Goal: Task Accomplishment & Management: Use online tool/utility

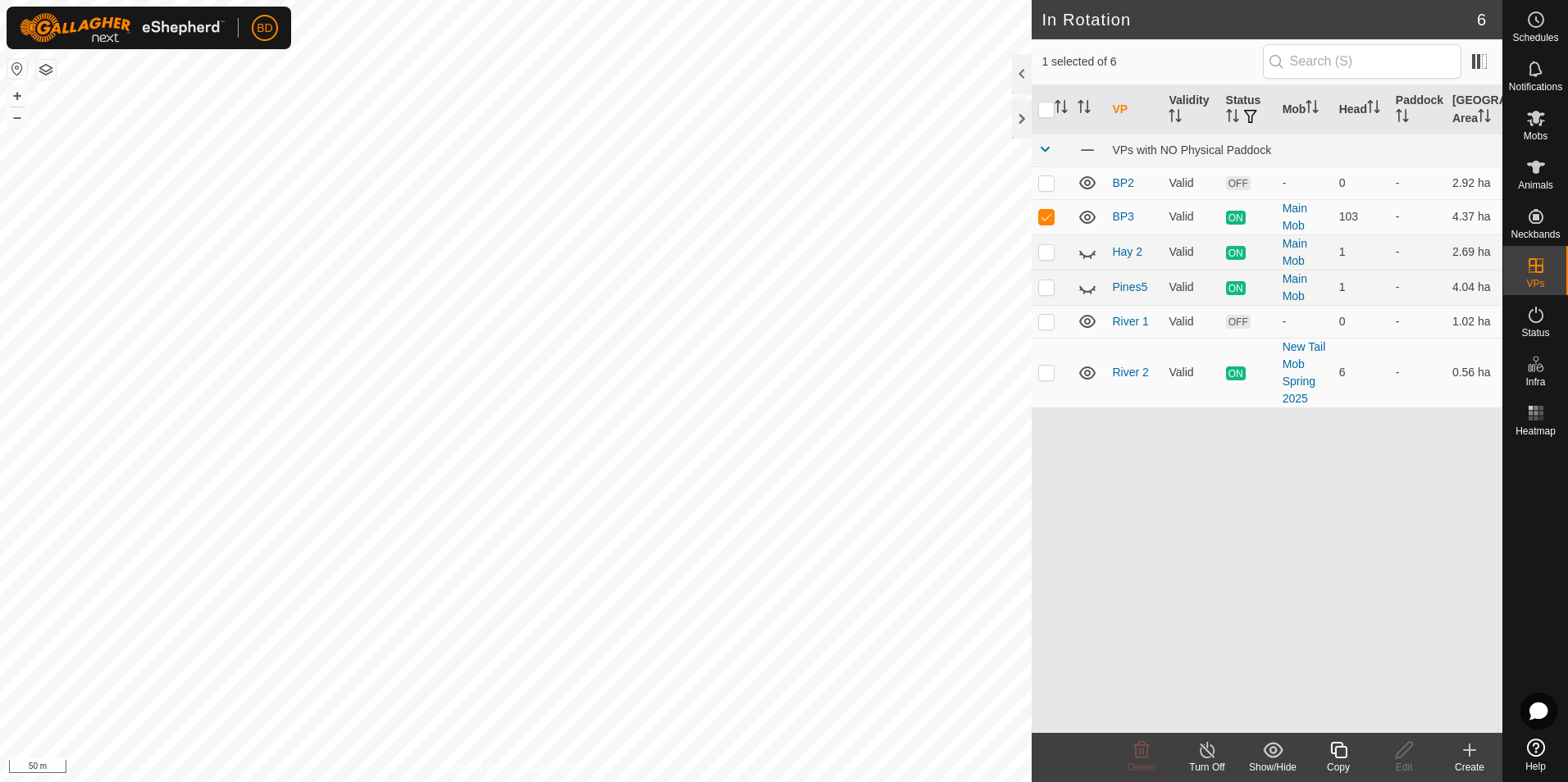
click at [1204, 757] on icon at bounding box center [1206, 750] width 15 height 17
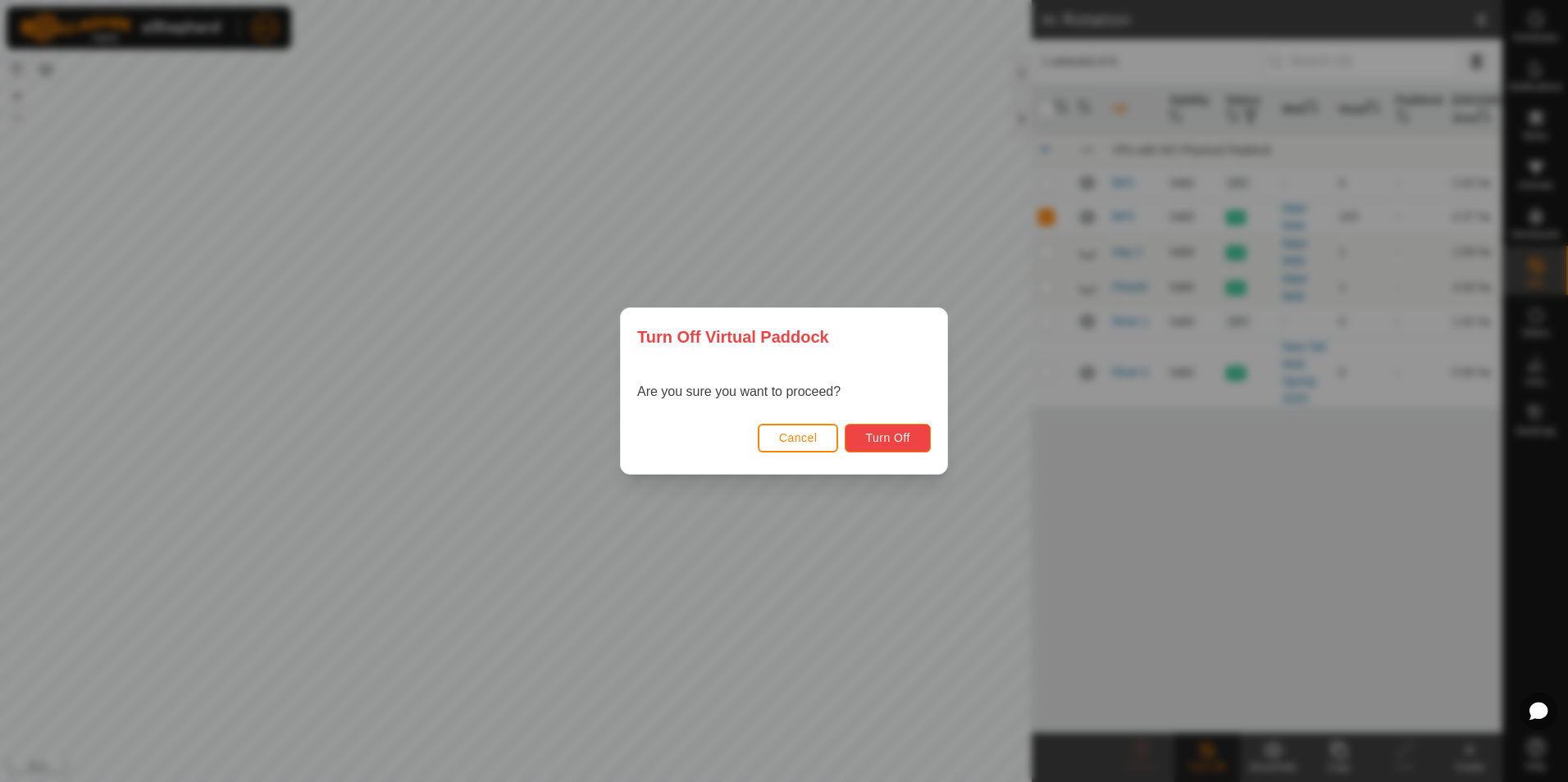
click at [907, 437] on span "Turn Off" at bounding box center [888, 437] width 45 height 13
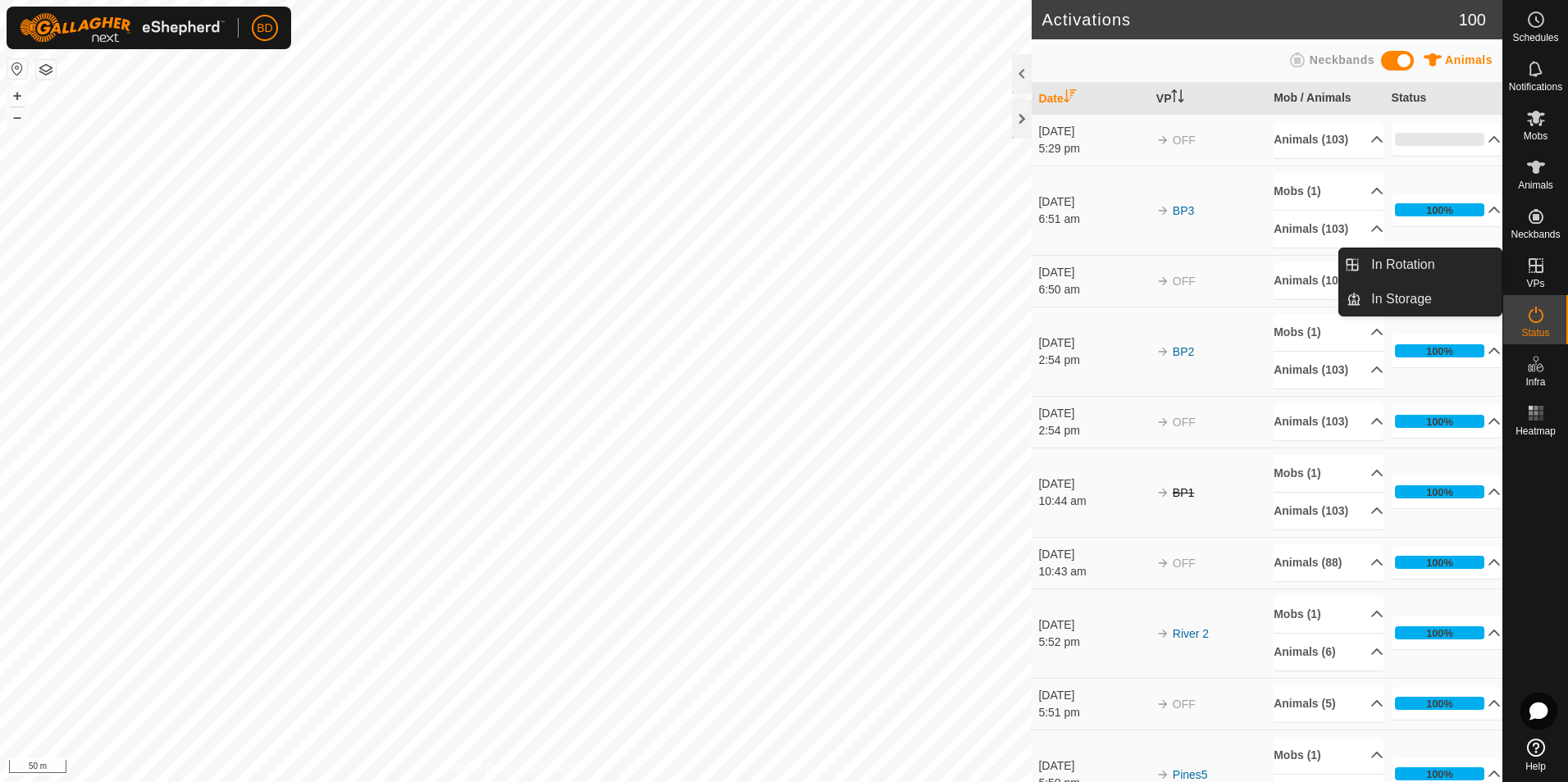
click at [1535, 280] on span "VPs" at bounding box center [1535, 284] width 18 height 10
click at [1531, 271] on icon at bounding box center [1536, 266] width 20 height 20
click at [1439, 264] on link "In Rotation" at bounding box center [1432, 264] width 140 height 33
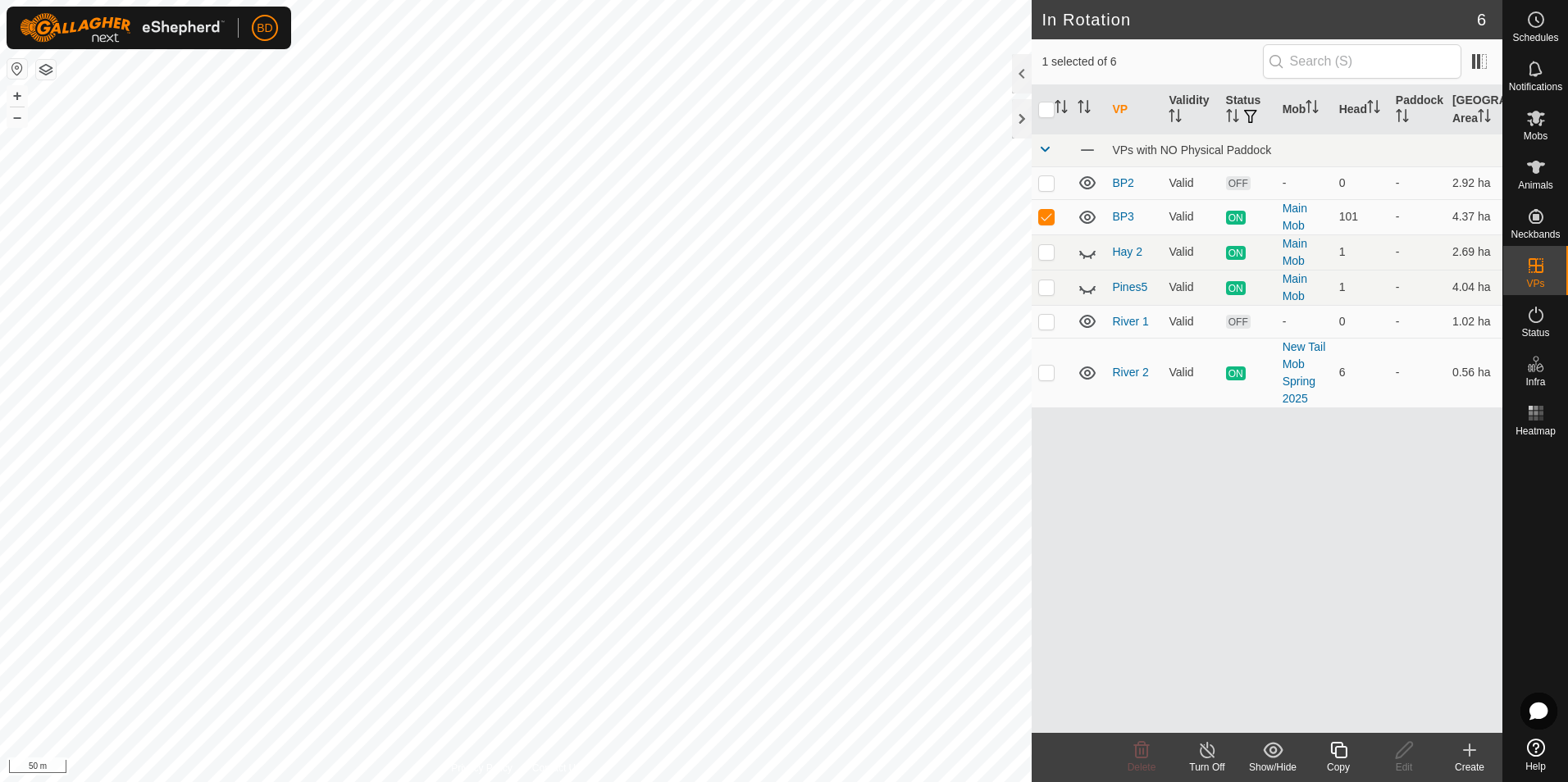
click at [1473, 757] on icon at bounding box center [1469, 750] width 20 height 20
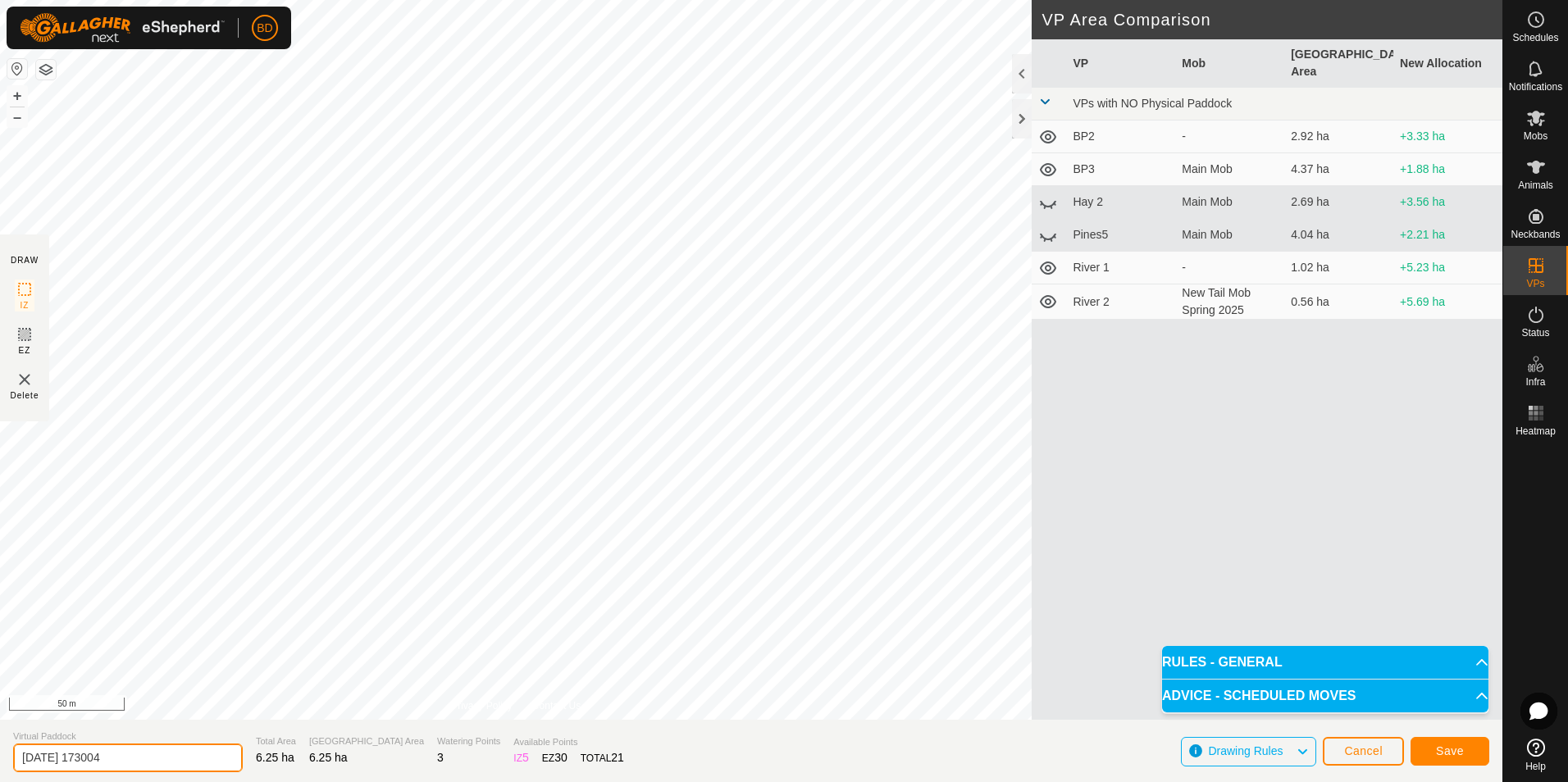
drag, startPoint x: 151, startPoint y: 762, endPoint x: -3, endPoint y: 765, distance: 154.0
click at [0, 765] on html "BD Schedules Notifications Mobs Animals Neckbands VPs Status Infra Heatmap Help…" at bounding box center [784, 391] width 1568 height 782
type input "BL1"
click at [1467, 746] on button "Save" at bounding box center [1450, 751] width 79 height 29
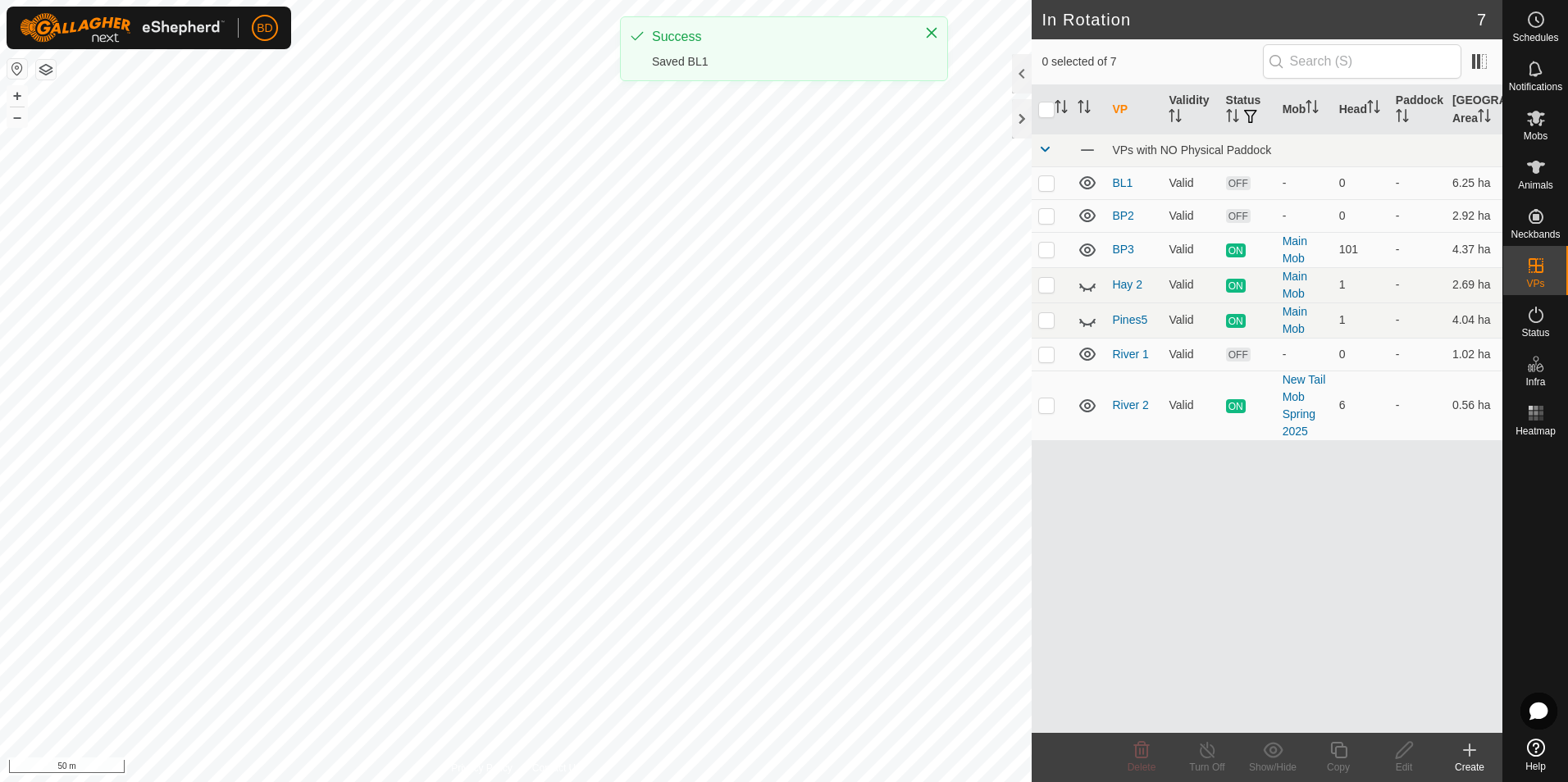
checkbox input "true"
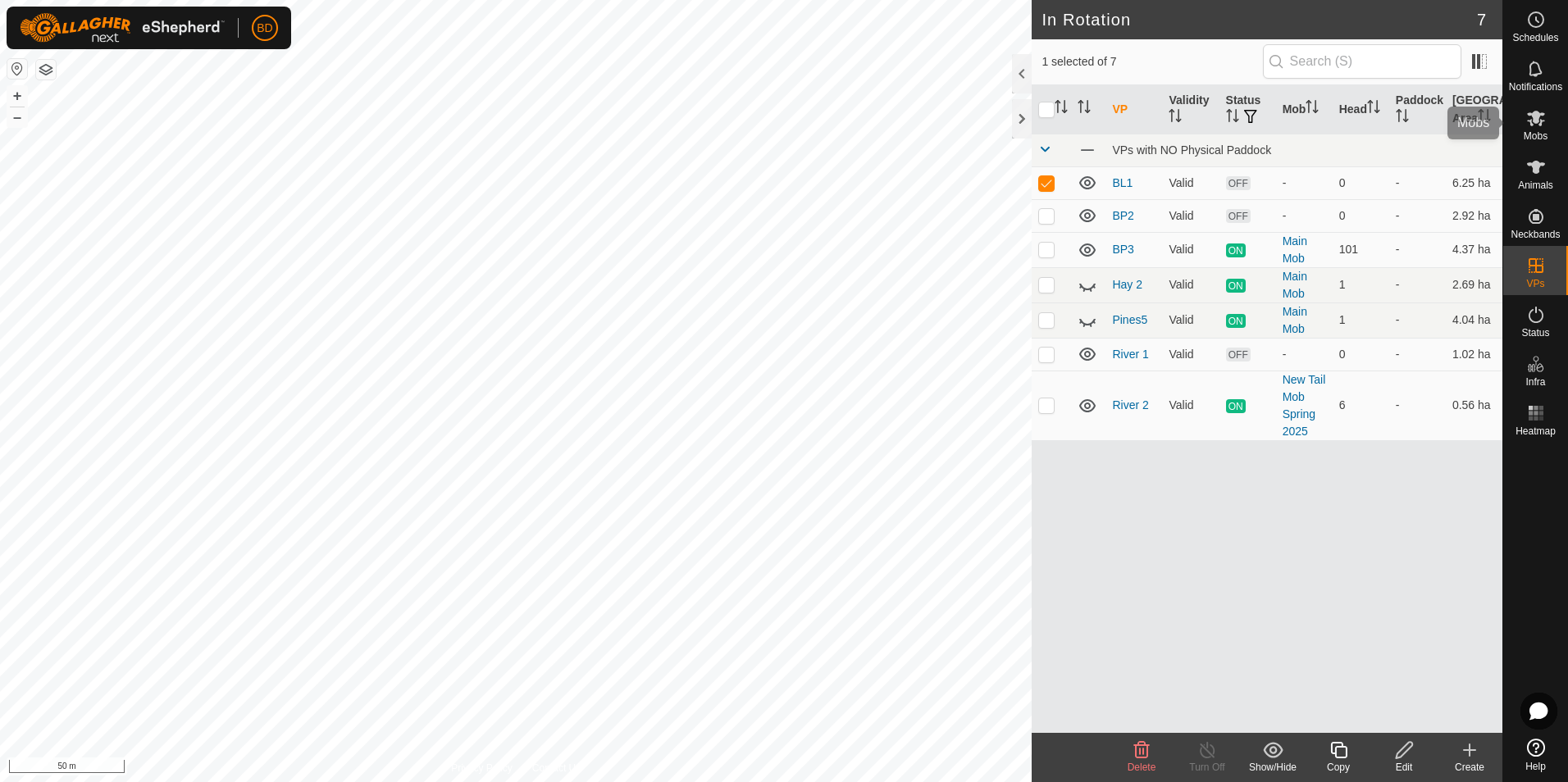
click at [1532, 132] on span "Mobs" at bounding box center [1535, 136] width 24 height 10
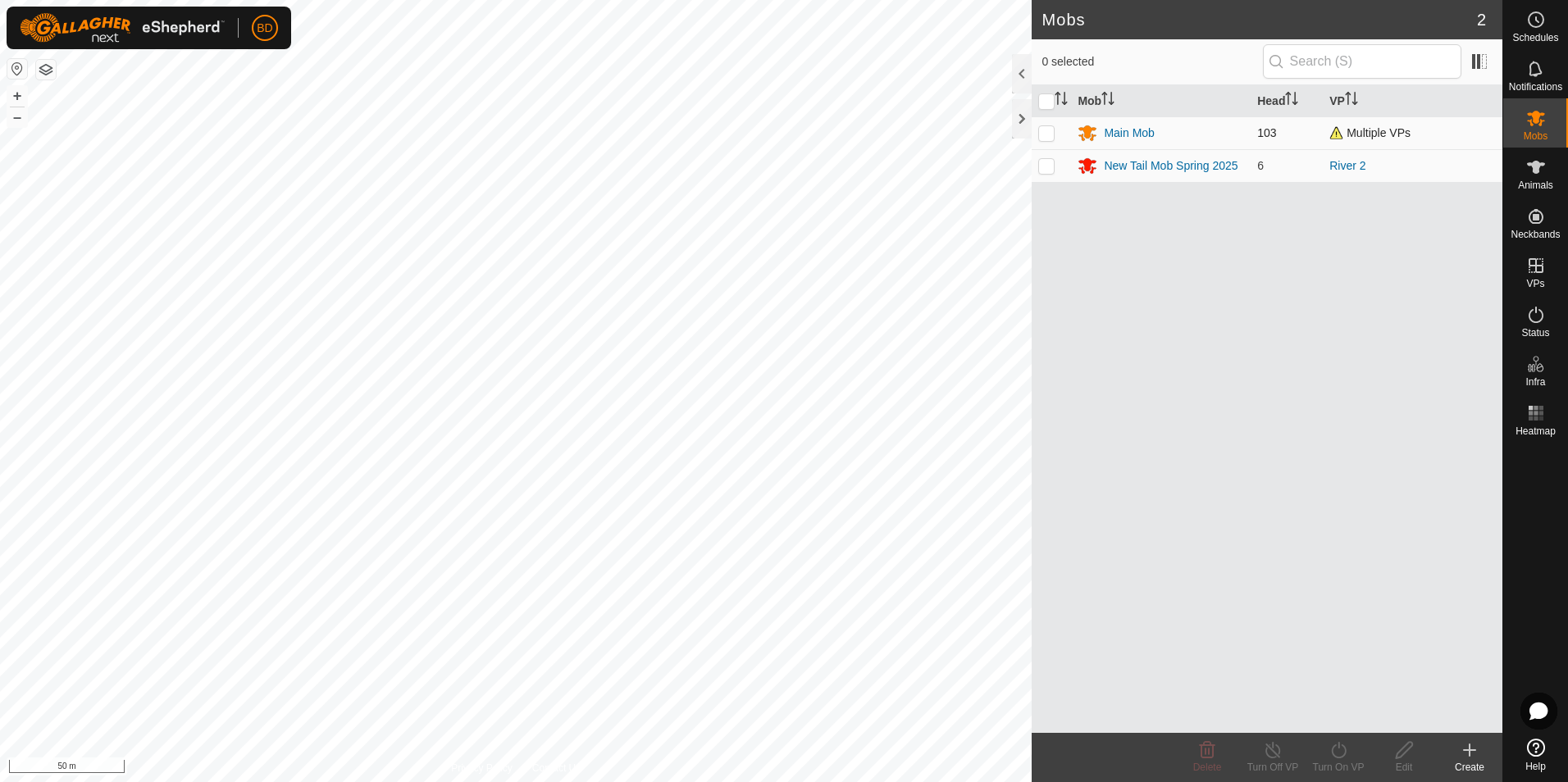
click at [1045, 133] on p-checkbox at bounding box center [1046, 132] width 17 height 13
checkbox input "true"
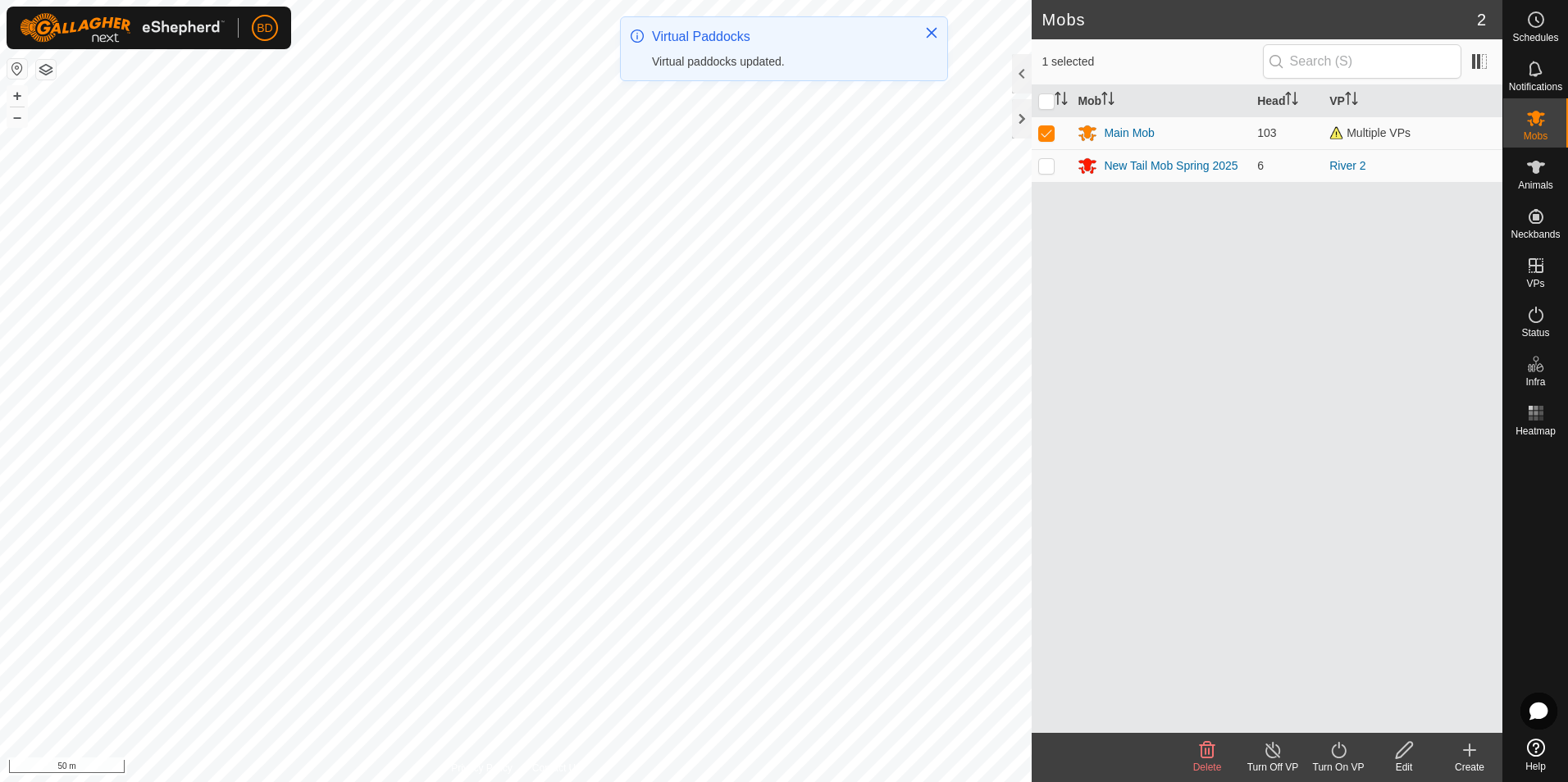
click at [1345, 753] on icon at bounding box center [1338, 750] width 15 height 17
click at [1343, 719] on link "Now" at bounding box center [1387, 714] width 162 height 33
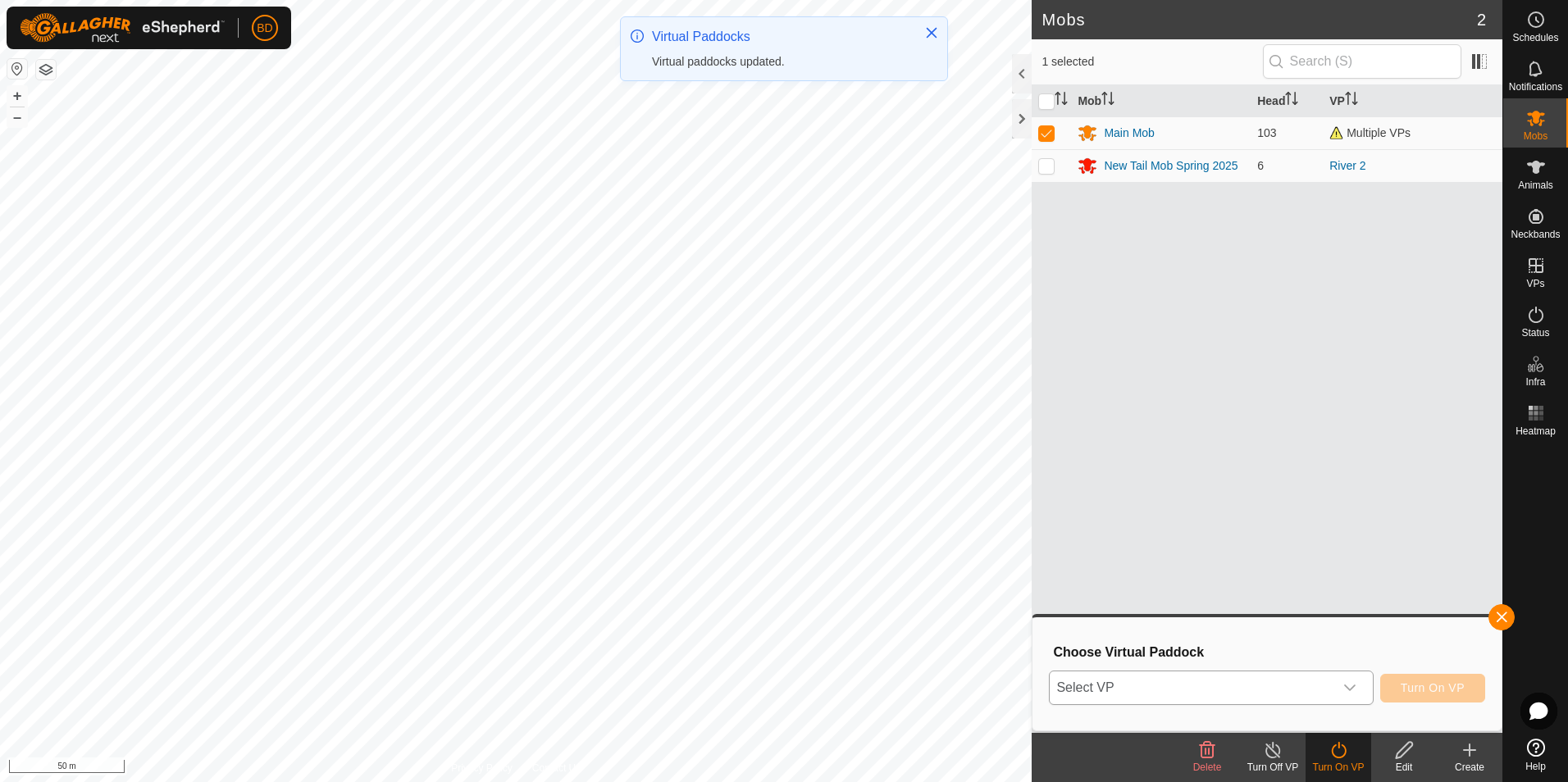
click at [1356, 690] on icon "dropdown trigger" at bounding box center [1350, 687] width 13 height 13
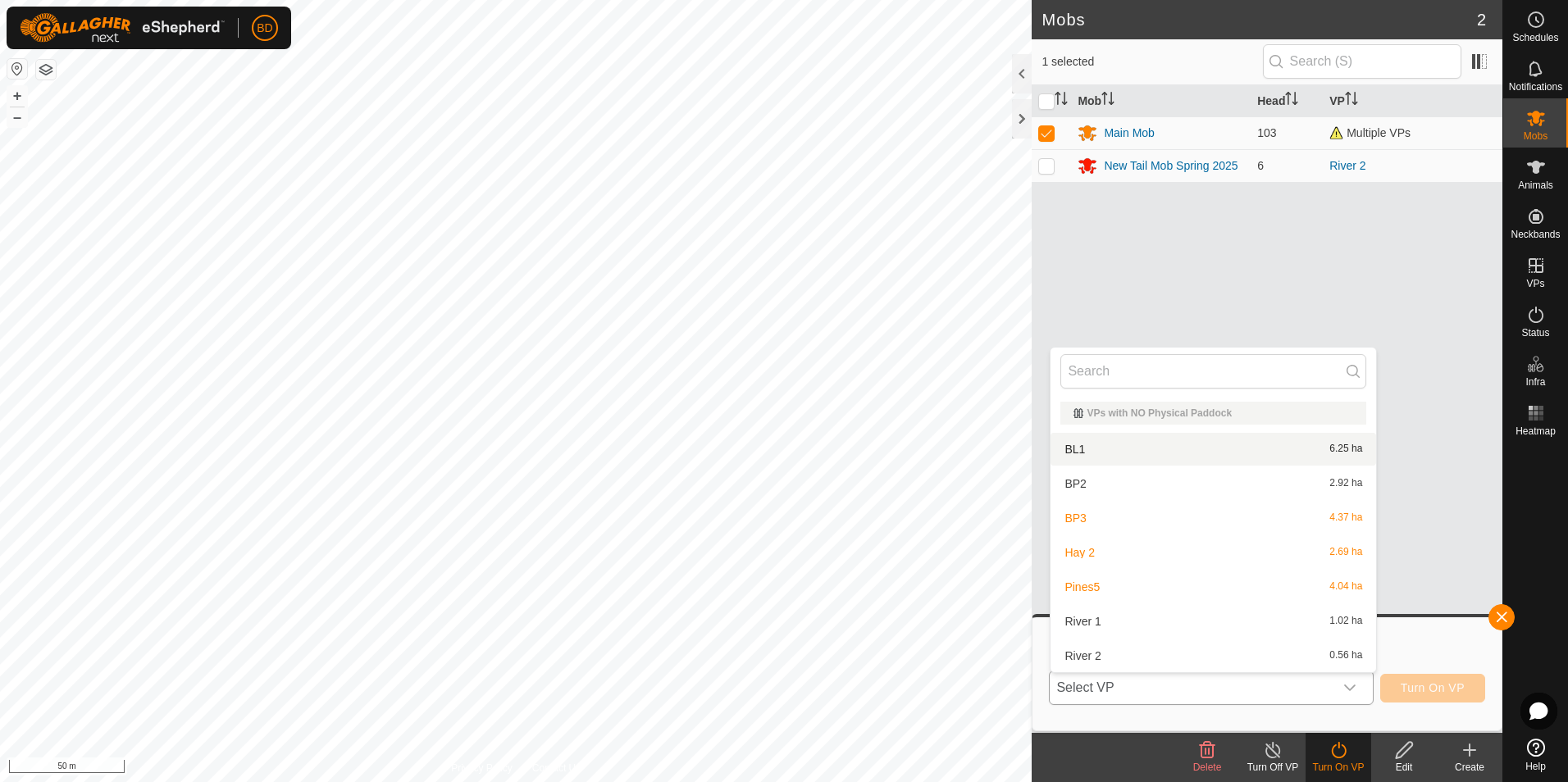
click at [1148, 445] on li "BL1 6.25 ha" at bounding box center [1212, 449] width 325 height 33
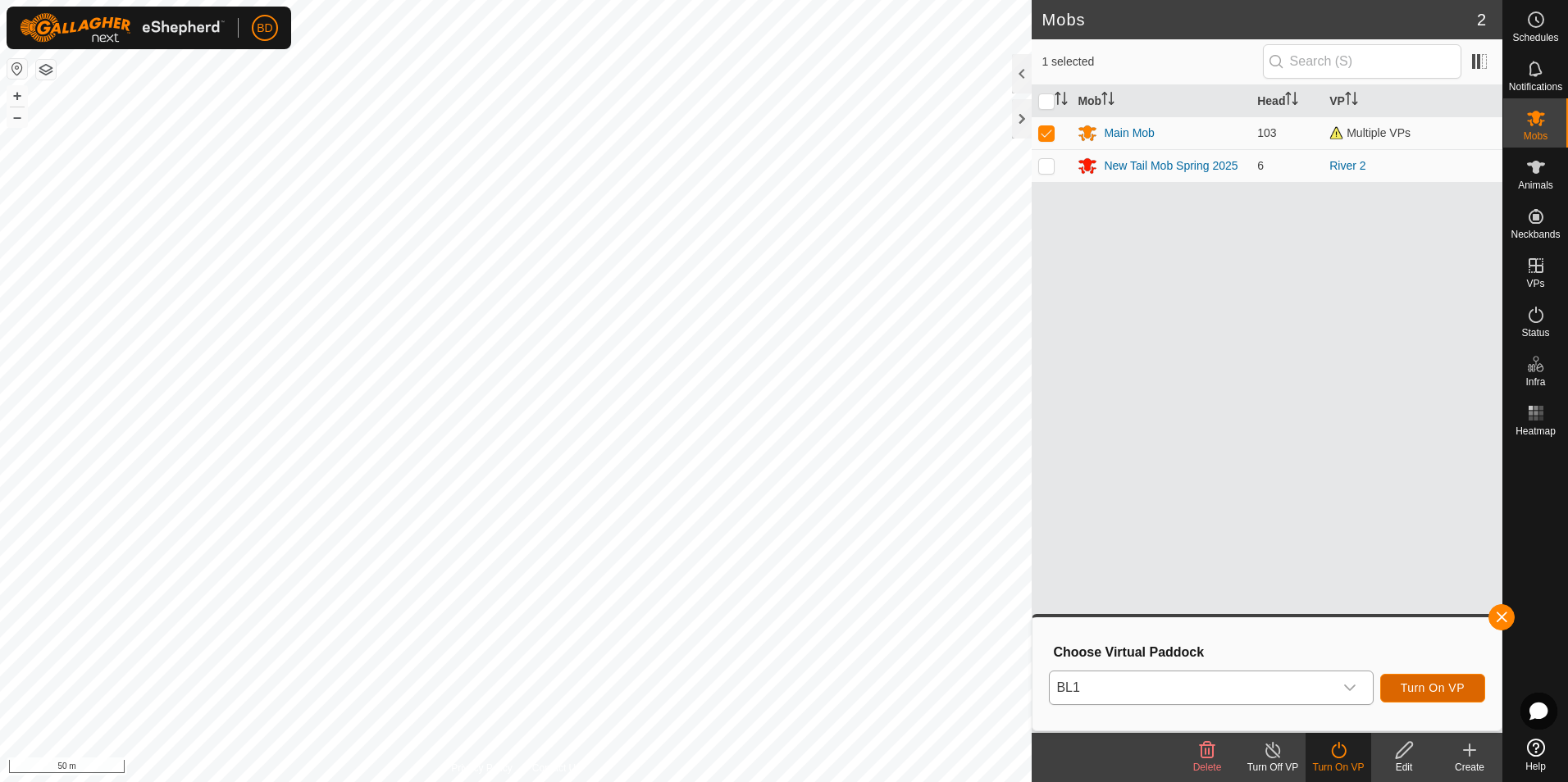
click at [1457, 689] on span "Turn On VP" at bounding box center [1433, 687] width 64 height 13
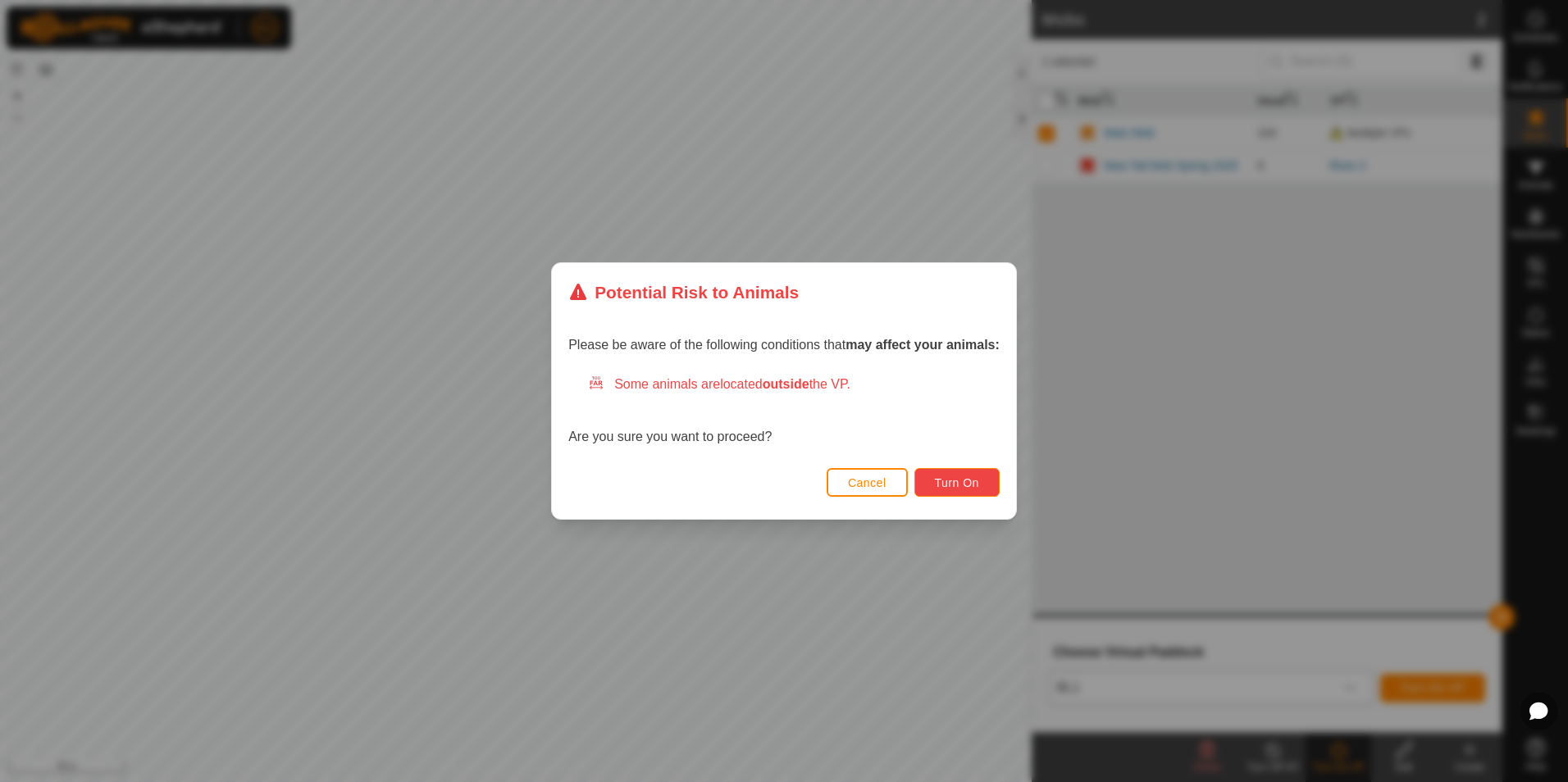
click at [983, 483] on button "Turn On" at bounding box center [957, 482] width 85 height 29
